Goal: Task Accomplishment & Management: Use online tool/utility

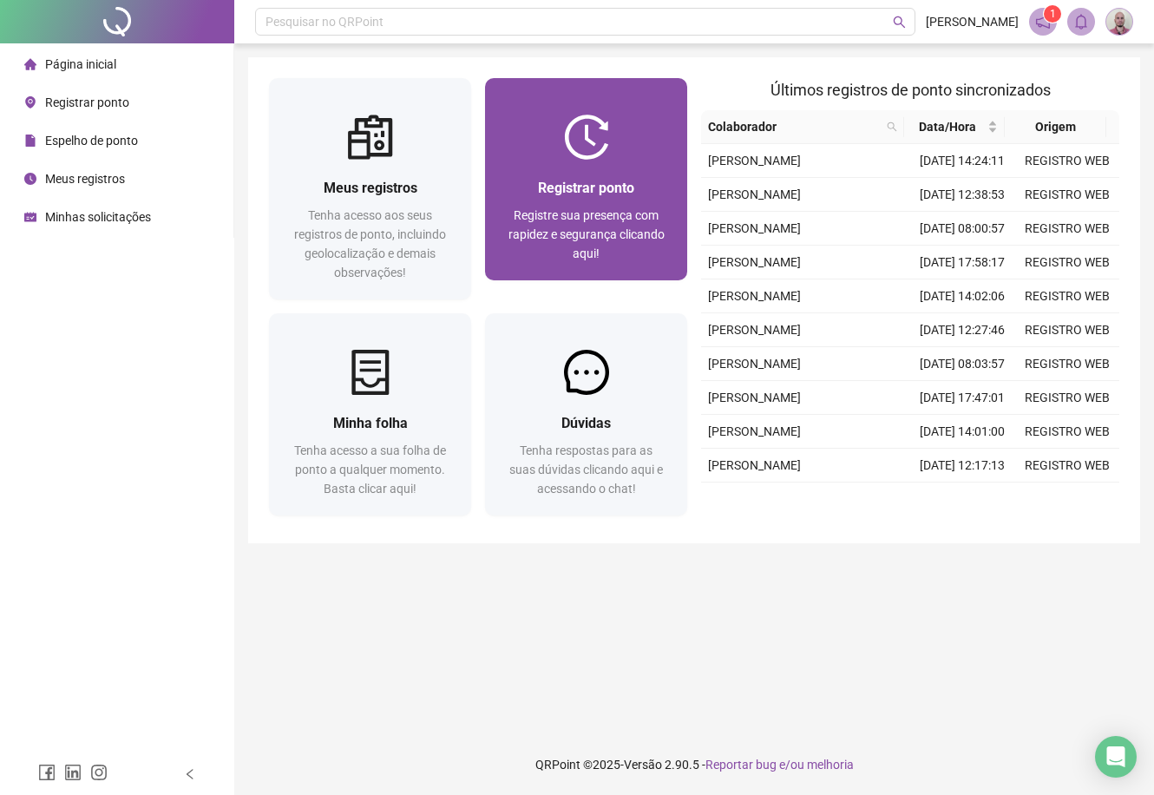
click at [581, 173] on div "Registrar ponto Registre sua presença com rapidez e segurança clicando aqui!" at bounding box center [586, 220] width 202 height 121
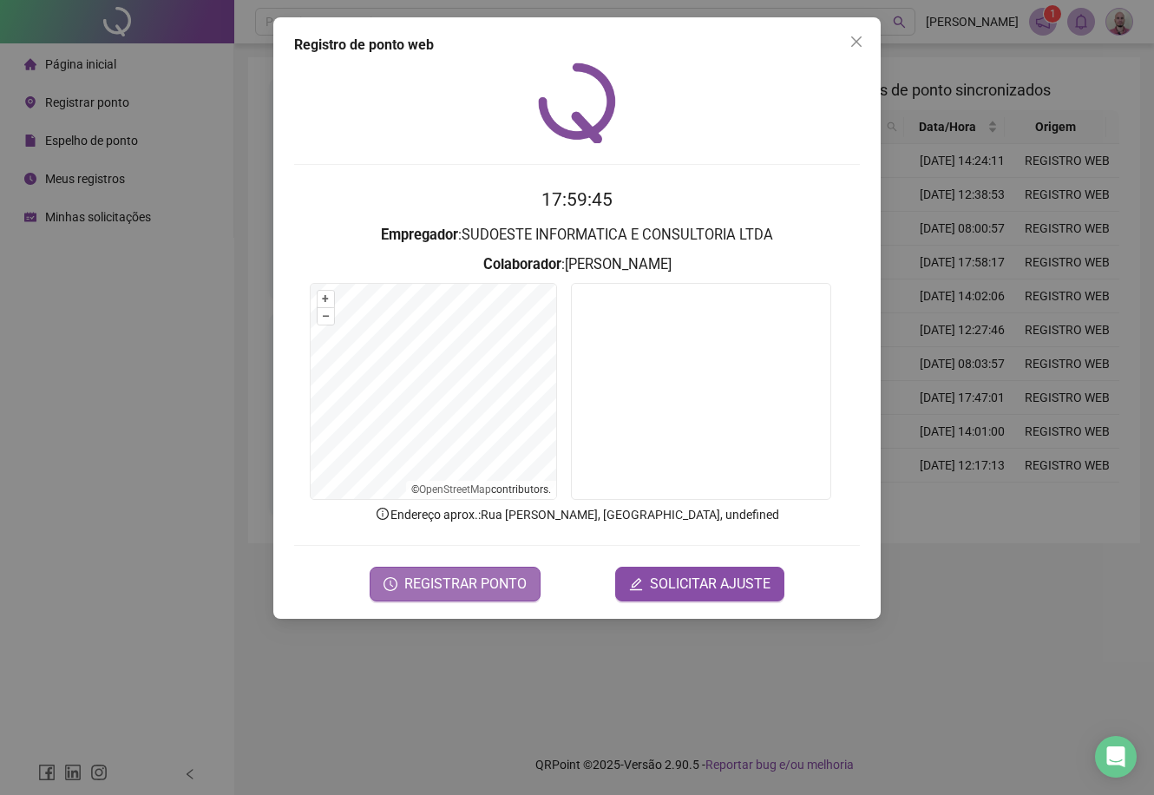
click at [481, 582] on span "REGISTRAR PONTO" at bounding box center [465, 583] width 122 height 21
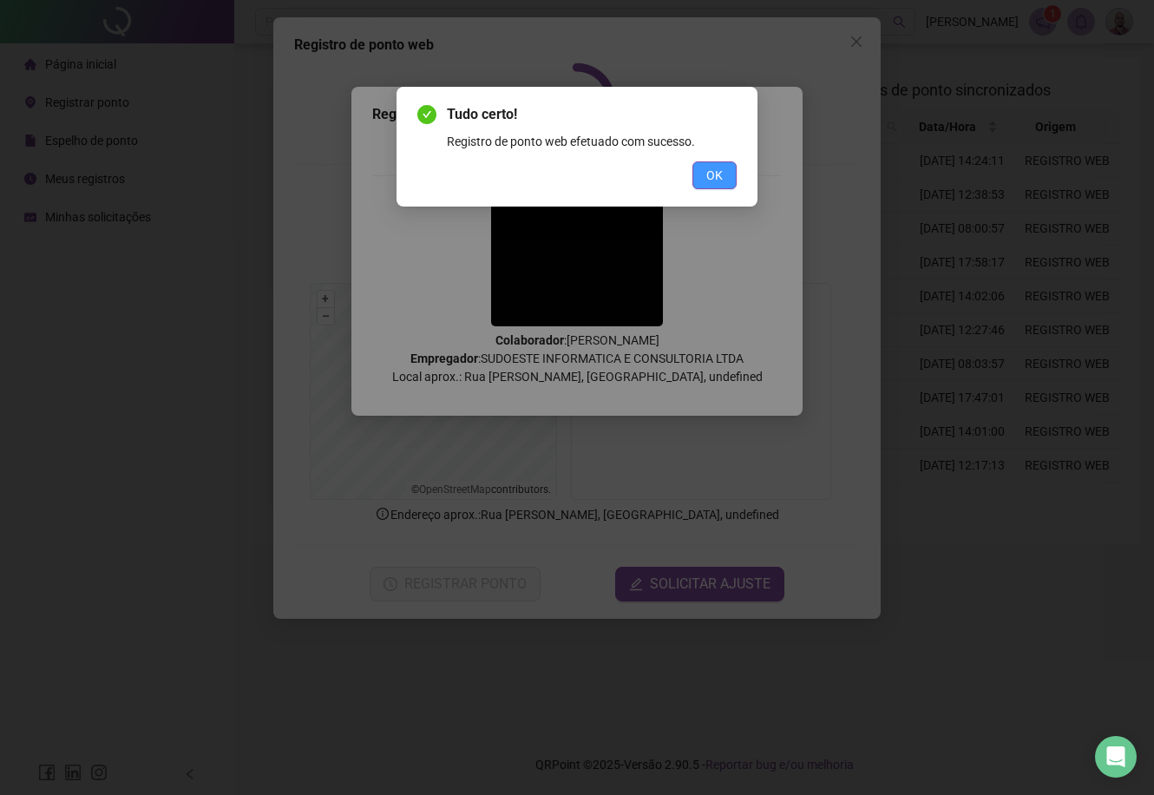
click at [706, 178] on span "OK" at bounding box center [714, 175] width 16 height 19
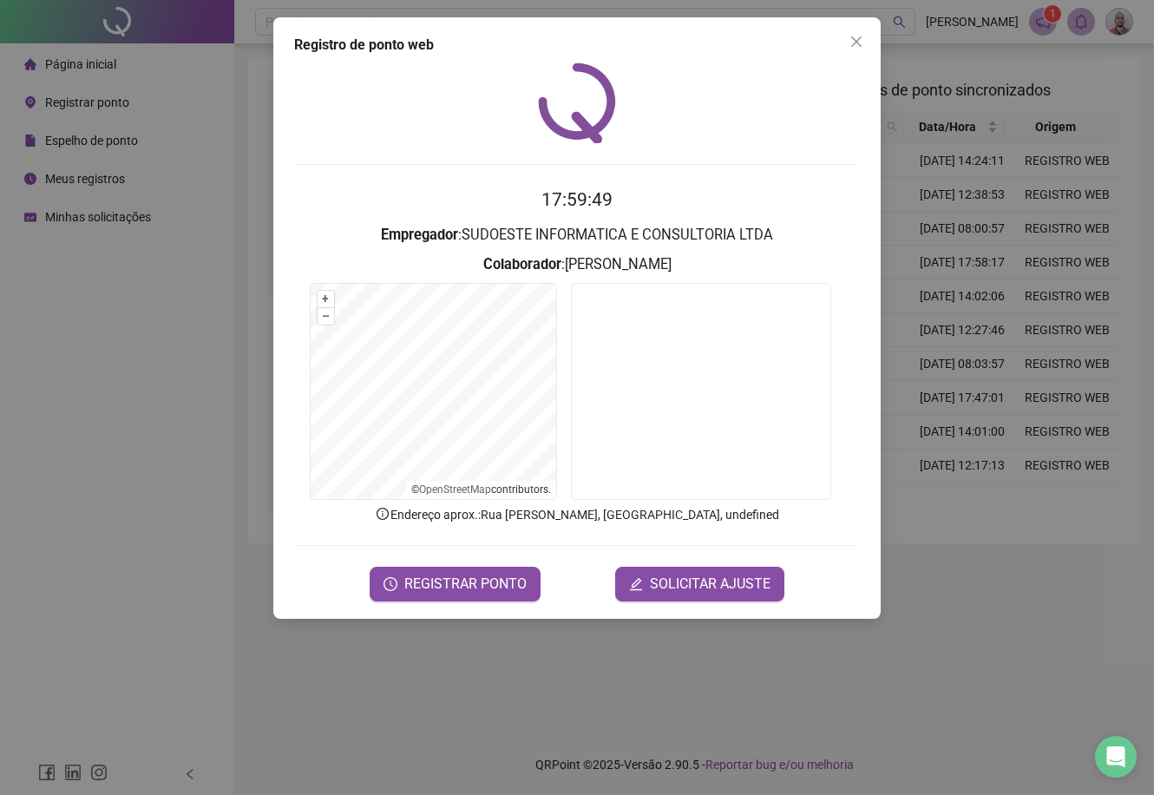
click at [54, 301] on div "Registro de ponto web 17:59:49 Empregador : SUDOESTE INFORMATICA E CONSULTORIA …" at bounding box center [577, 397] width 1154 height 795
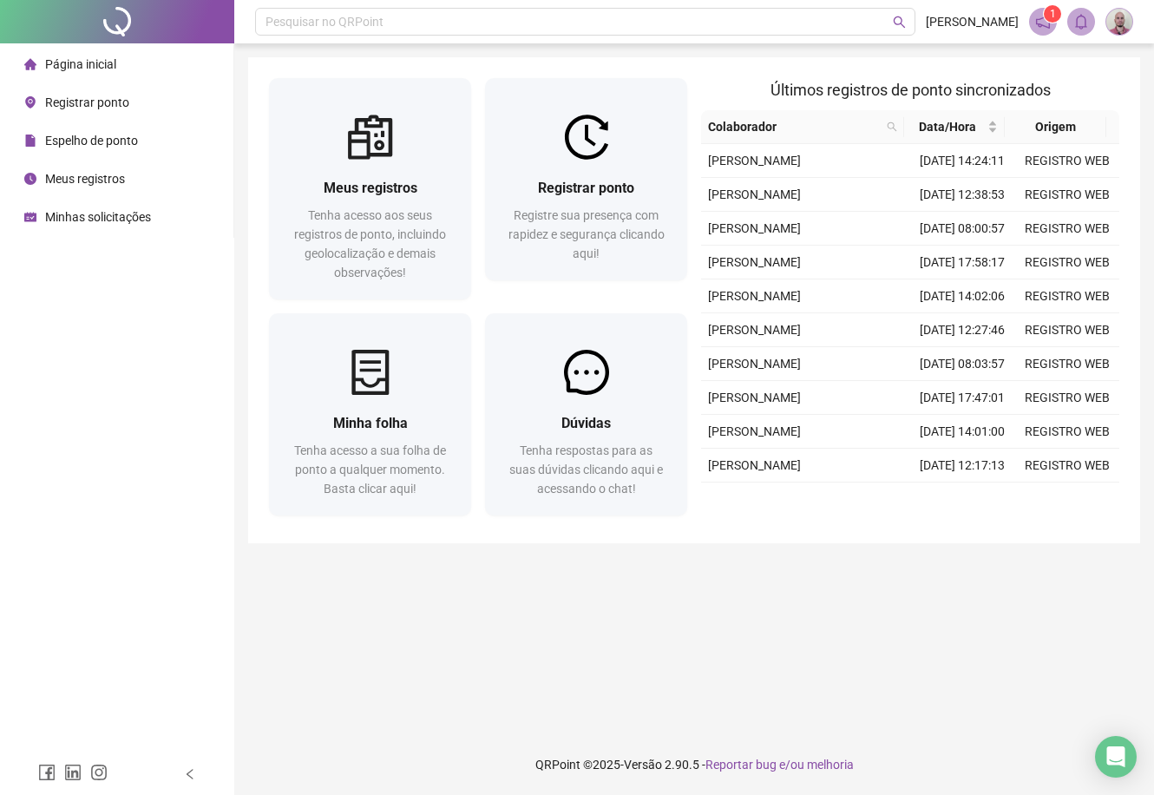
click at [75, 213] on span "Minhas solicitações" at bounding box center [98, 217] width 106 height 14
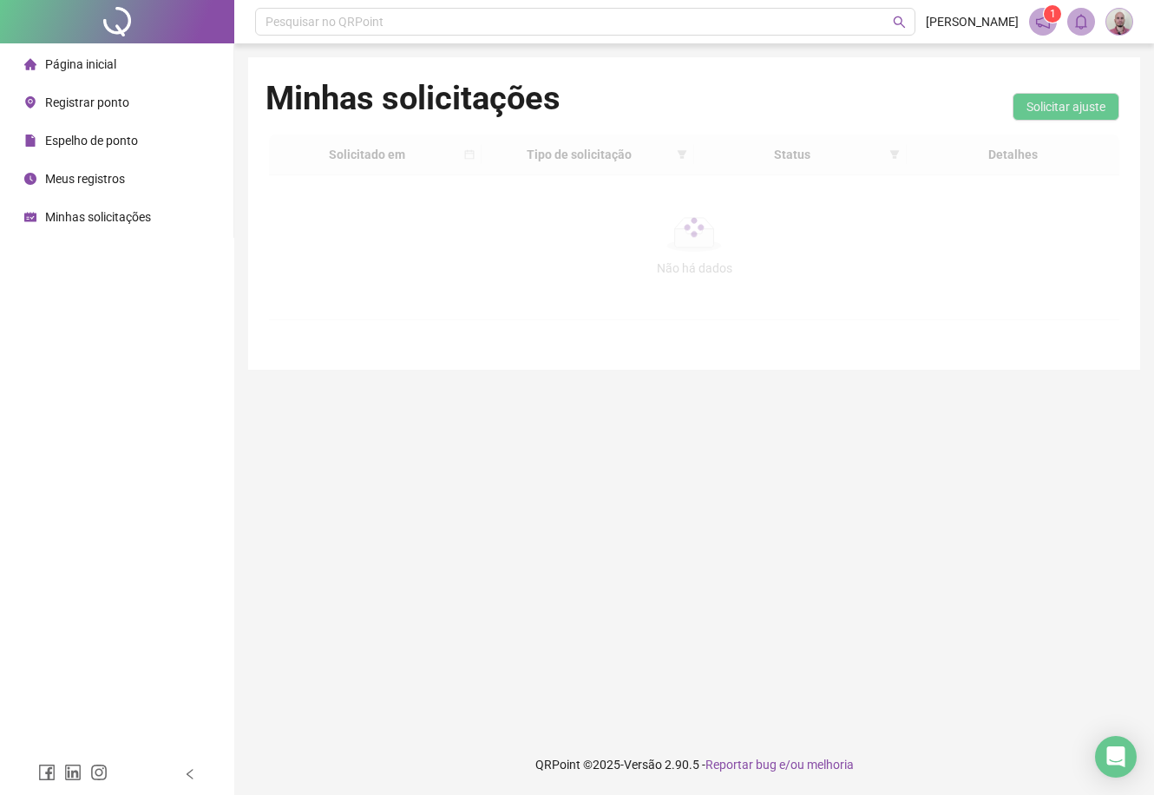
click at [91, 64] on span "Página inicial" at bounding box center [80, 64] width 71 height 14
